Goal: Task Accomplishment & Management: Manage account settings

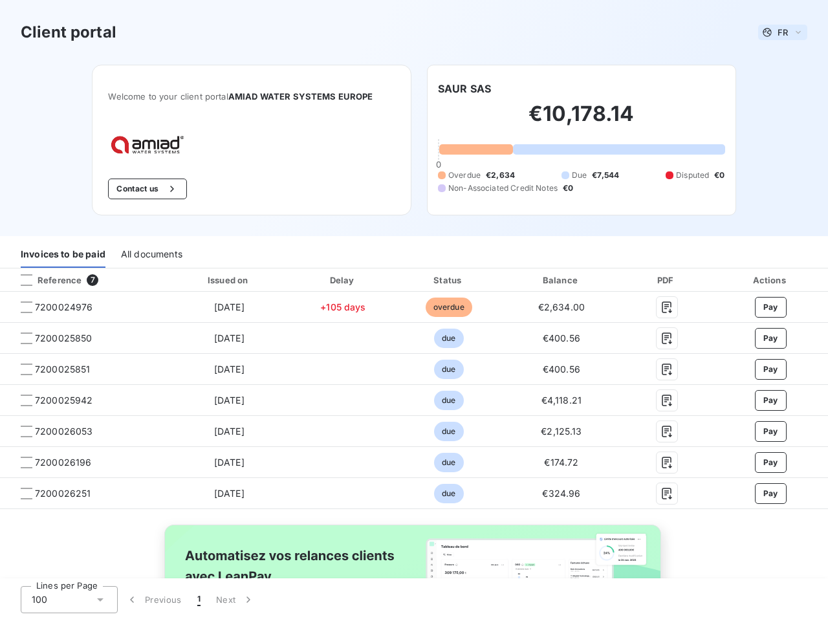
click at [777, 32] on span "FR" at bounding box center [782, 32] width 10 height 10
click at [140, 189] on button "Contact us" at bounding box center [147, 189] width 78 height 21
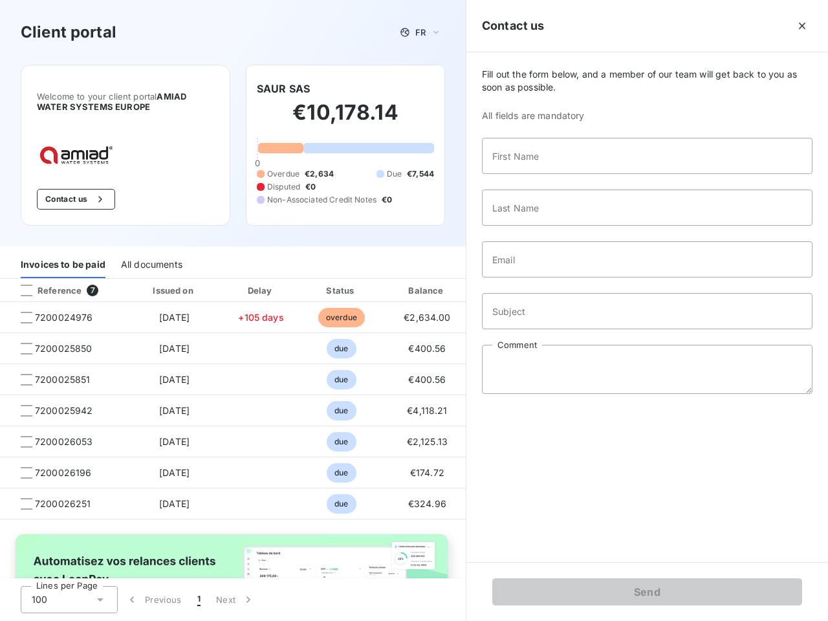
click at [63, 254] on div "Invoices to be paid" at bounding box center [63, 264] width 85 height 27
click at [151, 254] on div "All documents" at bounding box center [151, 264] width 61 height 27
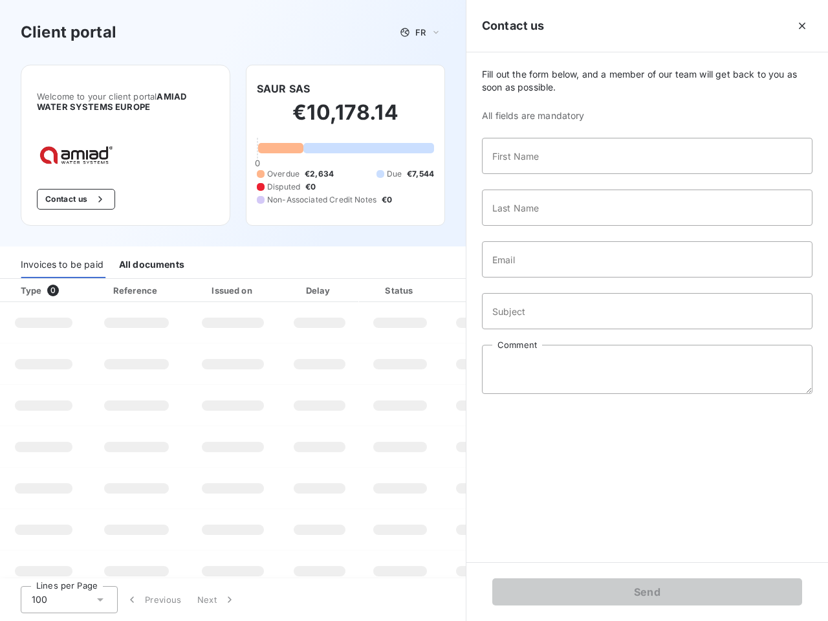
click at [82, 280] on th "Type 0" at bounding box center [43, 290] width 87 height 23
click at [27, 280] on th "Type 0" at bounding box center [43, 290] width 87 height 23
click at [226, 280] on th "Issued on" at bounding box center [233, 290] width 94 height 23
click at [338, 280] on th "Delay" at bounding box center [319, 290] width 79 height 23
click at [442, 280] on th "Amount" at bounding box center [485, 290] width 88 height 23
